Goal: Find specific page/section: Find specific page/section

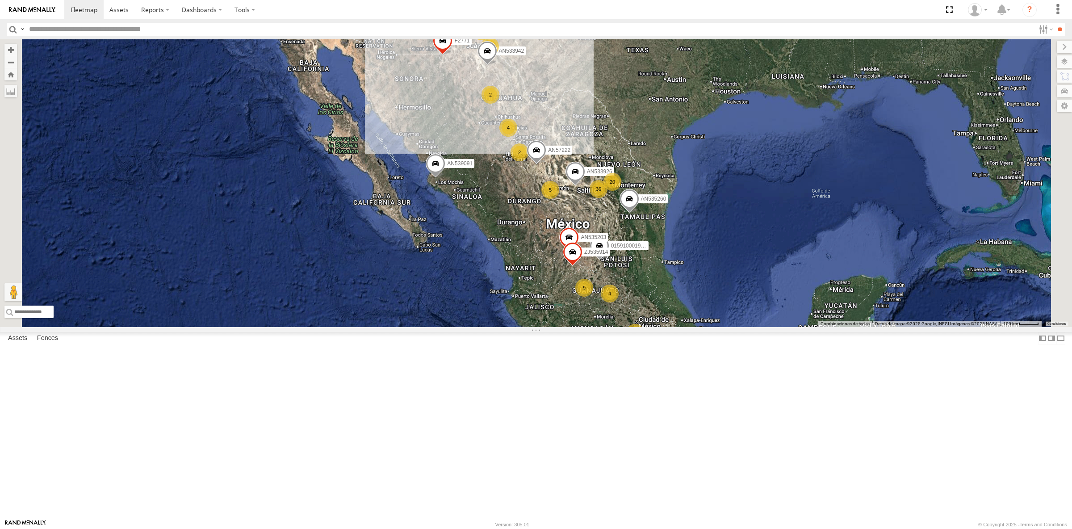
select select "**********"
click at [83, 29] on input "text" at bounding box center [529, 29] width 1009 height 13
type input "***"
click at [1054, 23] on input "**" at bounding box center [1059, 29] width 10 height 13
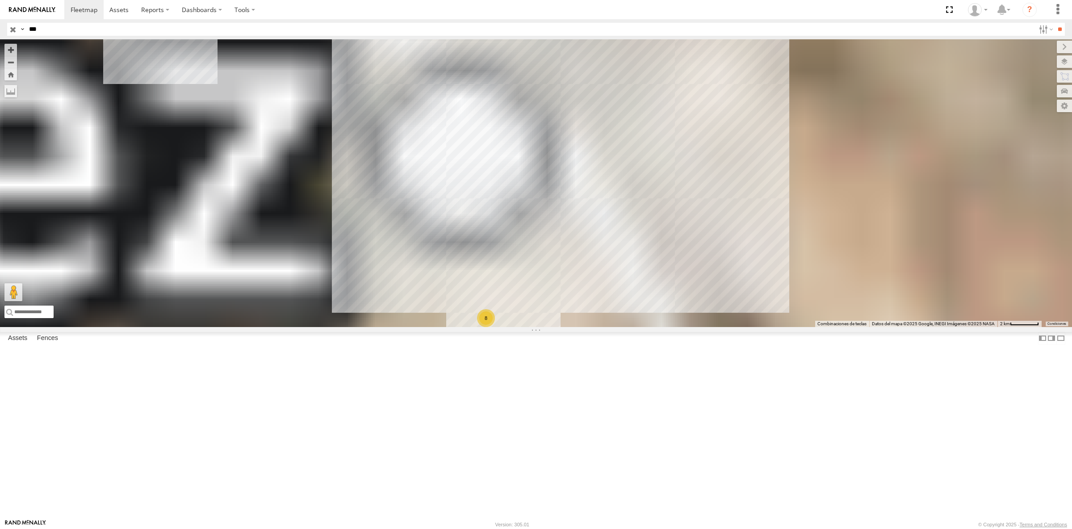
click at [0, 0] on div "FLEX SUR" at bounding box center [0, 0] width 0 height 0
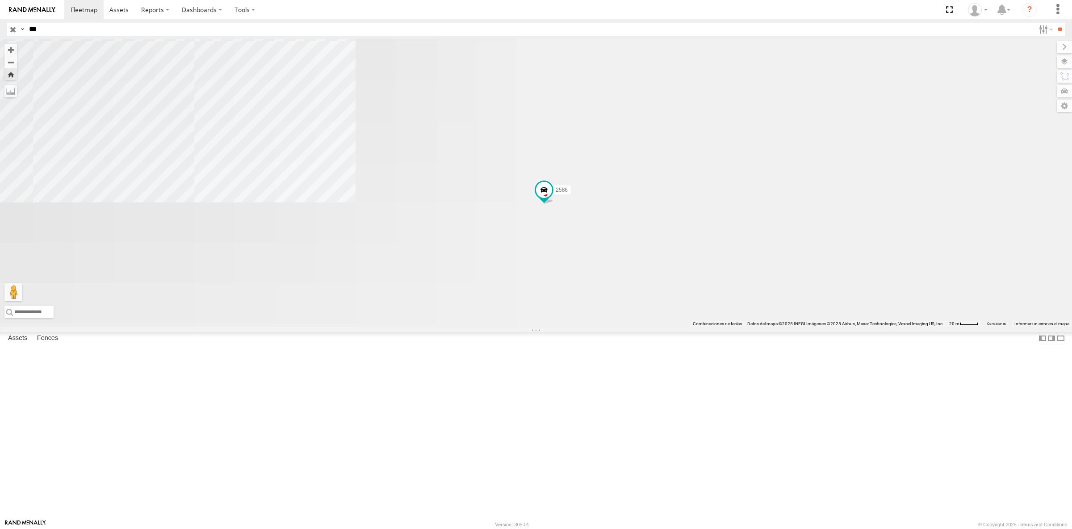
click at [0, 0] on div "552" at bounding box center [0, 0] width 0 height 0
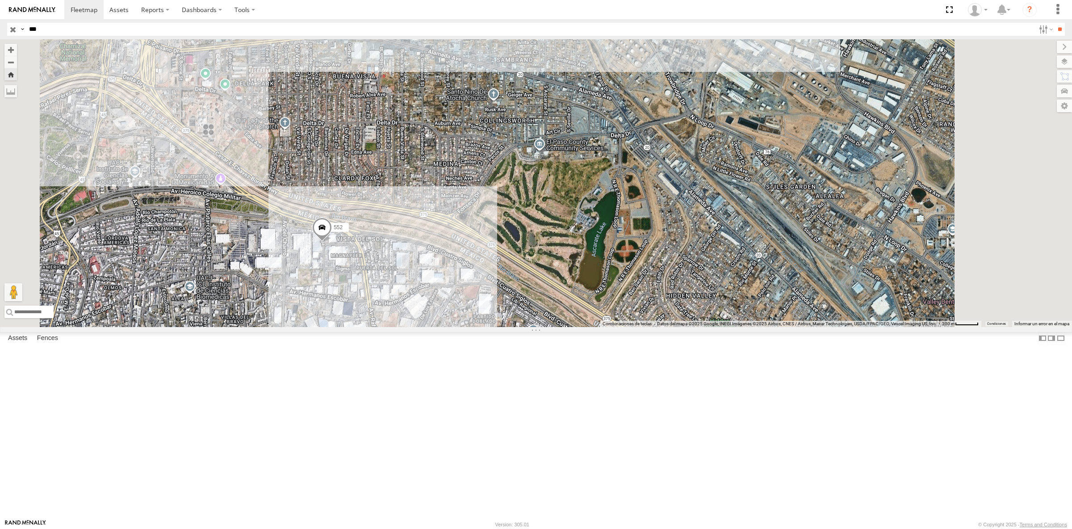
drag, startPoint x: 710, startPoint y: 393, endPoint x: 462, endPoint y: 200, distance: 314.2
click at [462, 200] on div "552" at bounding box center [536, 183] width 1072 height 288
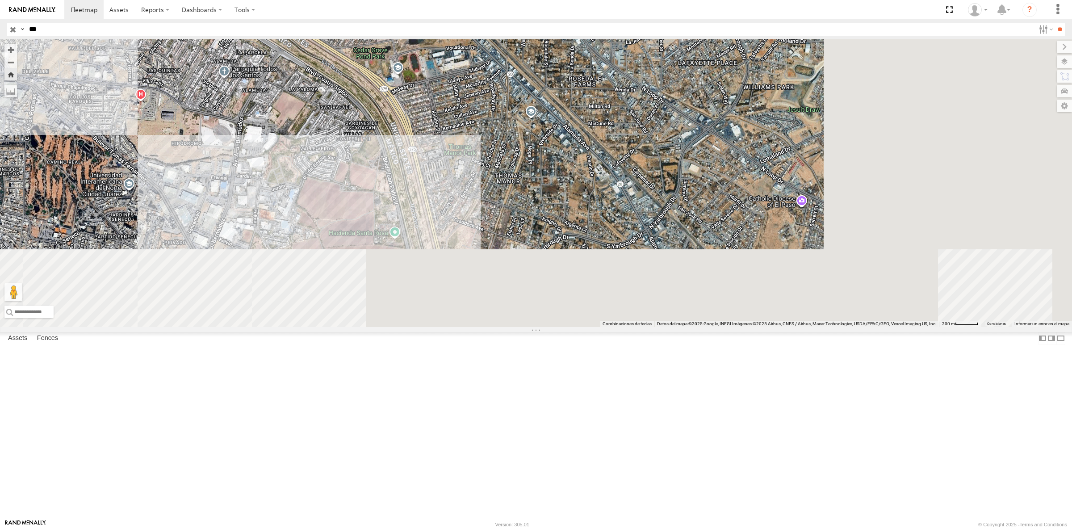
drag, startPoint x: 652, startPoint y: 314, endPoint x: 437, endPoint y: 117, distance: 291.7
click at [437, 117] on div "552" at bounding box center [536, 183] width 1072 height 288
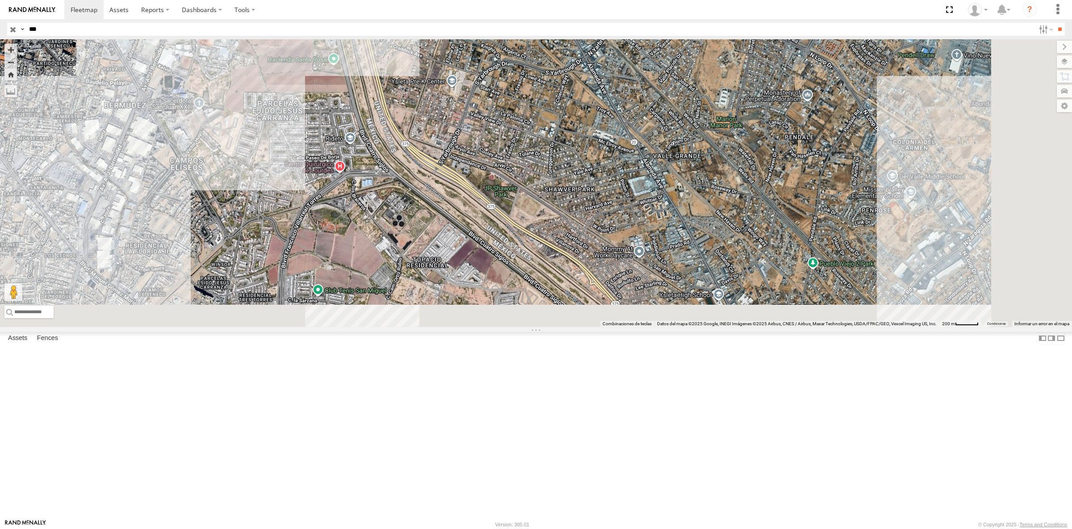
drag, startPoint x: 608, startPoint y: 256, endPoint x: 568, endPoint y: 111, distance: 150.4
click at [568, 111] on div "552" at bounding box center [536, 183] width 1072 height 288
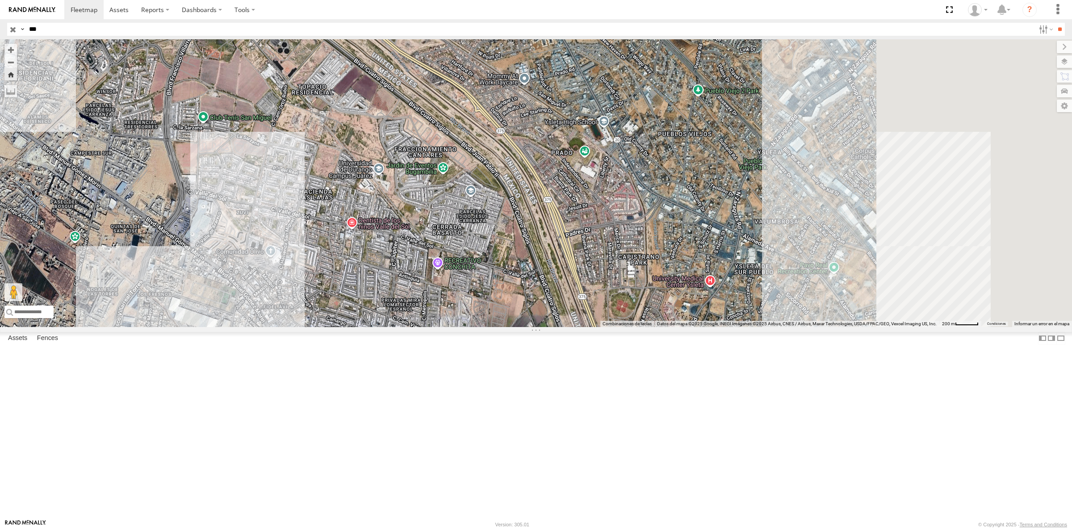
drag, startPoint x: 663, startPoint y: 207, endPoint x: 594, endPoint y: 182, distance: 73.0
click at [580, 159] on div "552" at bounding box center [536, 183] width 1072 height 288
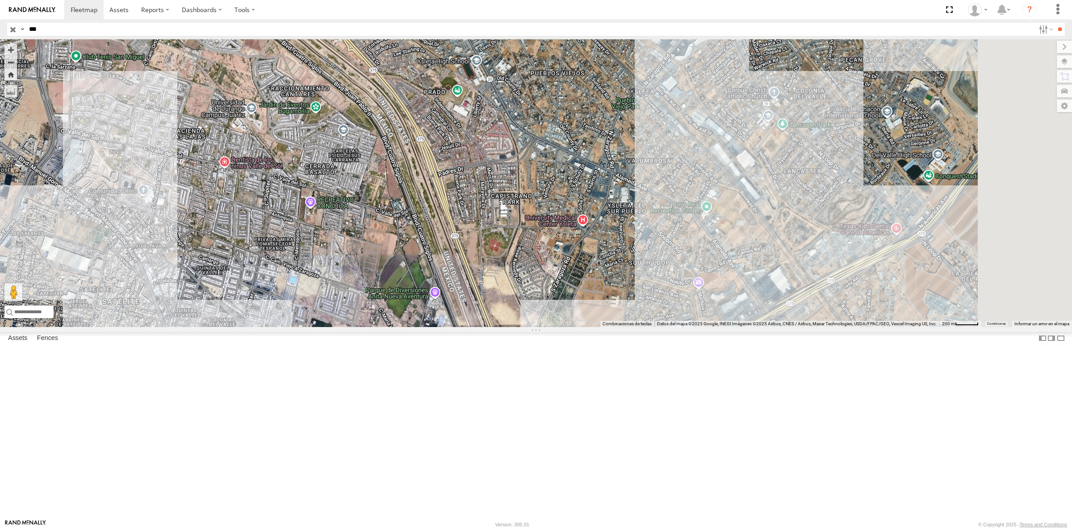
drag, startPoint x: 749, startPoint y: 350, endPoint x: 626, endPoint y: 167, distance: 220.2
click at [626, 167] on div "552" at bounding box center [536, 183] width 1072 height 288
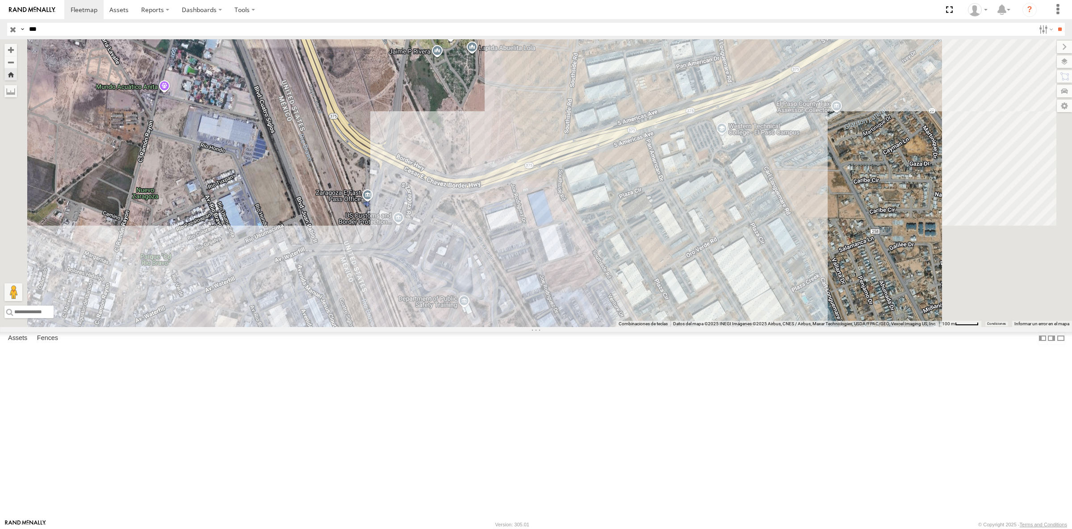
click at [0, 0] on div "552" at bounding box center [0, 0] width 0 height 0
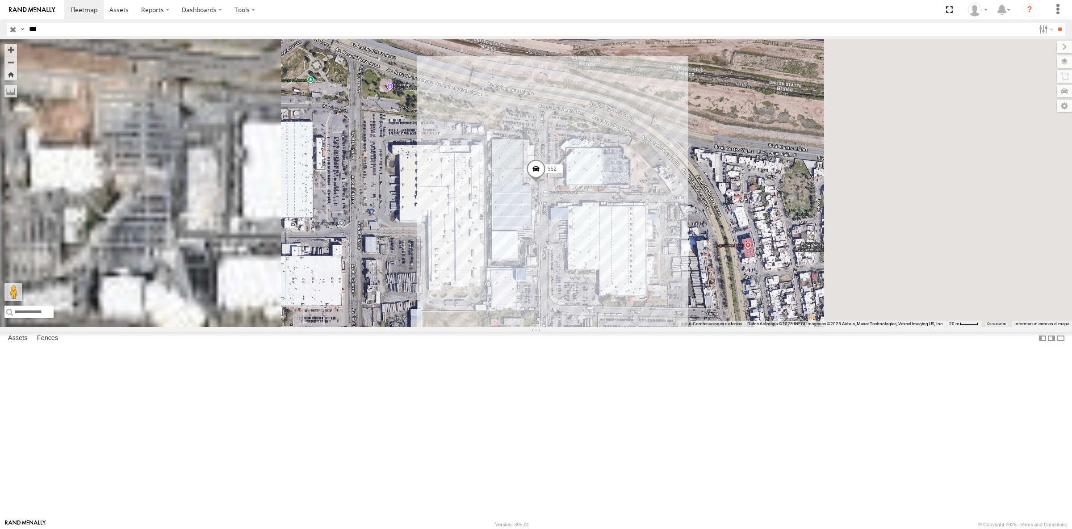
click at [546, 184] on span at bounding box center [536, 171] width 20 height 24
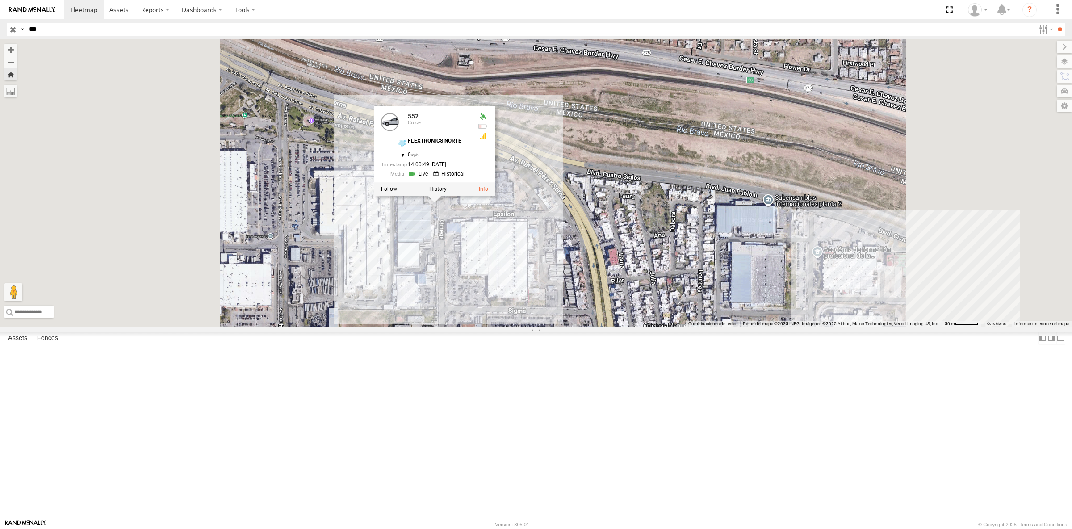
click at [405, 322] on div "552 552 [PERSON_NAME] FLEXTRONICS NORTE 31.75167 , -106.43039 0 14:00:49 [DATE]" at bounding box center [536, 183] width 1072 height 288
